Goal: Transaction & Acquisition: Purchase product/service

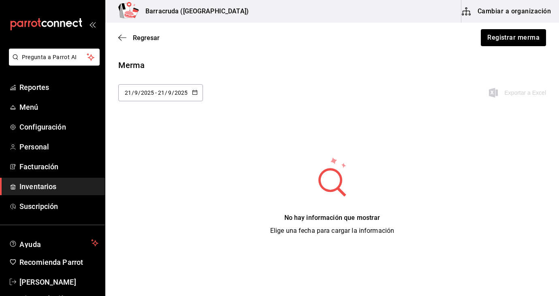
click at [119, 39] on icon "button" at bounding box center [122, 37] width 8 height 7
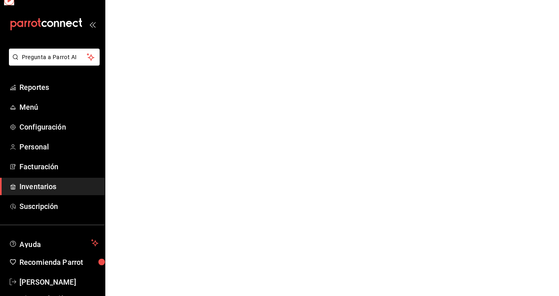
click at [131, 0] on html "Pregunta a Parrot AI Reportes Menú Configuración Personal Facturación Inventari…" at bounding box center [279, 0] width 559 height 0
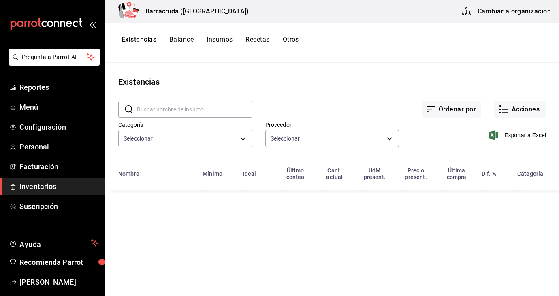
type input "519753a9-3a47-46cb-a8e6-52bca87bbc19,59bbcc72-bf19-4f01-9666-672037bcb59c,4f974…"
type input "82d04e69-7e0a-4d3d-af96-97d5b1927c8d,03d91d22-1985-4d76-8d10-3f9019204566,61c17…"
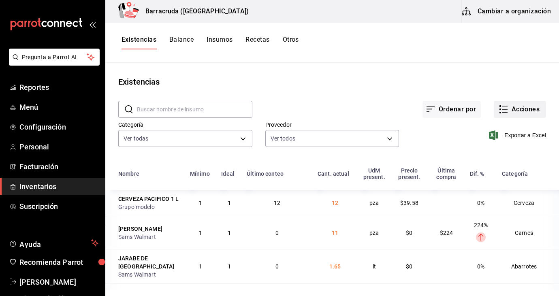
click at [539, 111] on button "Acciones" at bounding box center [520, 109] width 52 height 17
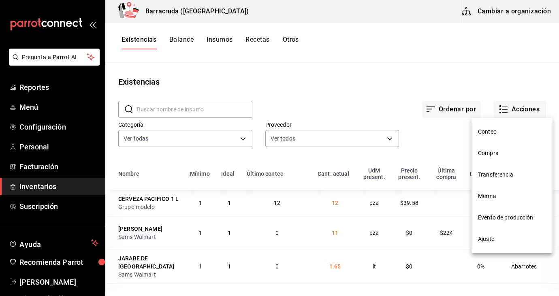
click at [491, 158] on li "Compra" at bounding box center [512, 153] width 81 height 21
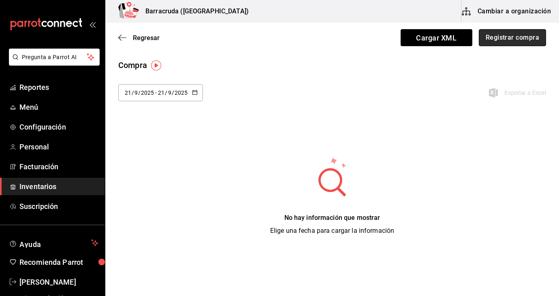
click at [511, 41] on button "Registrar compra" at bounding box center [512, 37] width 67 height 17
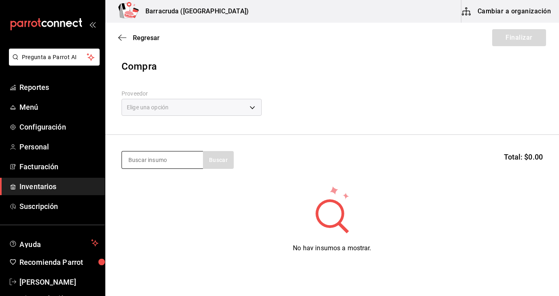
click at [171, 163] on input at bounding box center [162, 160] width 81 height 17
type input "tortilla"
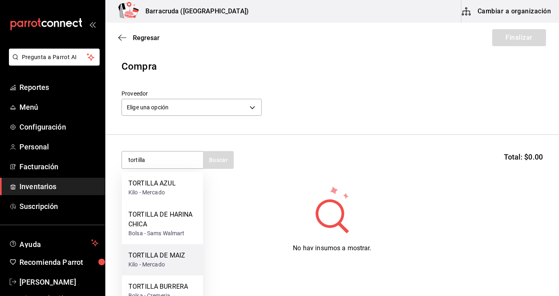
click at [160, 260] on div "TORTILLA DE MAIZ" at bounding box center [156, 256] width 57 height 10
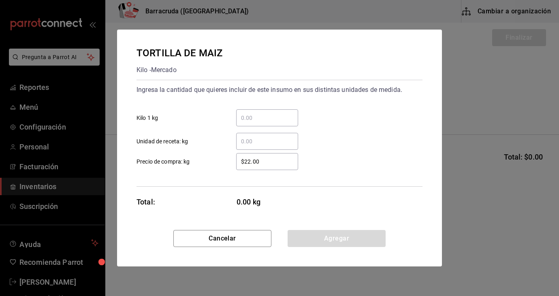
click at [267, 123] on div "​" at bounding box center [267, 117] width 62 height 17
click at [267, 123] on input "​ Kilo 1 kg" at bounding box center [267, 118] width 62 height 10
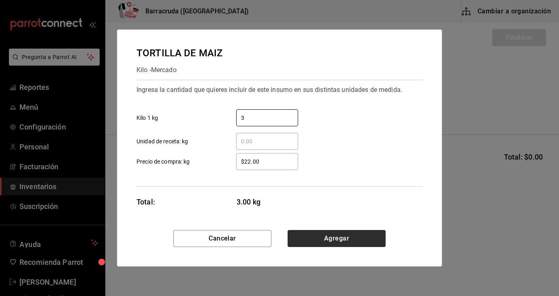
type input "3"
click at [360, 244] on button "Agregar" at bounding box center [337, 238] width 98 height 17
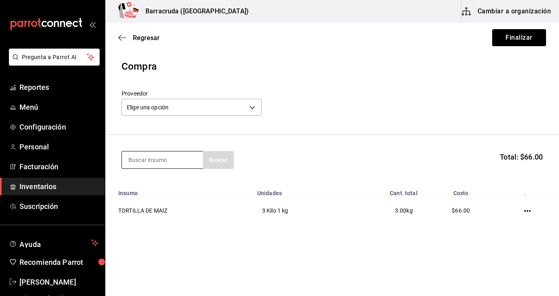
click at [195, 162] on input at bounding box center [162, 160] width 81 height 17
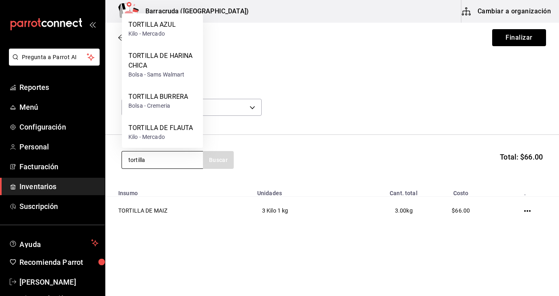
type input "tortilla"
click at [150, 35] on div "Kilo - Mercado" at bounding box center [151, 34] width 47 height 9
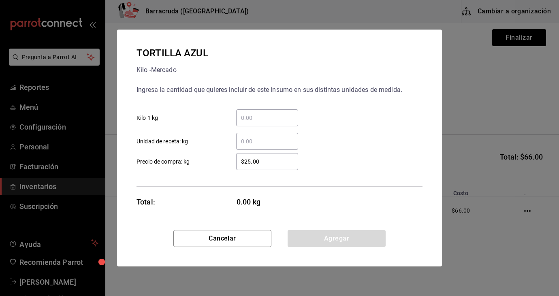
click at [253, 116] on input "​ Kilo 1 kg" at bounding box center [267, 118] width 62 height 10
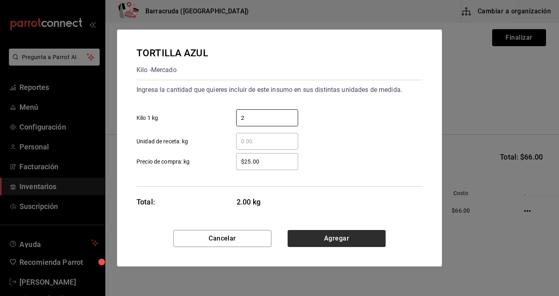
type input "2"
click at [336, 243] on button "Agregar" at bounding box center [337, 238] width 98 height 17
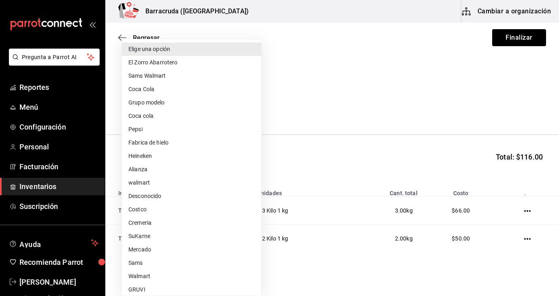
click at [250, 105] on body "Pregunta a Parrot AI Reportes Menú Configuración Personal Facturación Inventari…" at bounding box center [279, 125] width 559 height 250
click at [147, 250] on li "Mercado" at bounding box center [191, 249] width 139 height 13
type input "f8227f61-4843-4432-8fcb-4275825620d8"
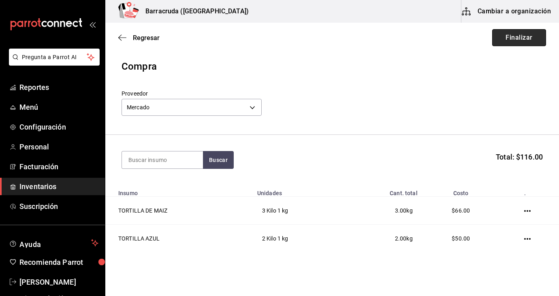
click at [510, 36] on button "Finalizar" at bounding box center [519, 37] width 54 height 17
